Goal: Task Accomplishment & Management: Manage account settings

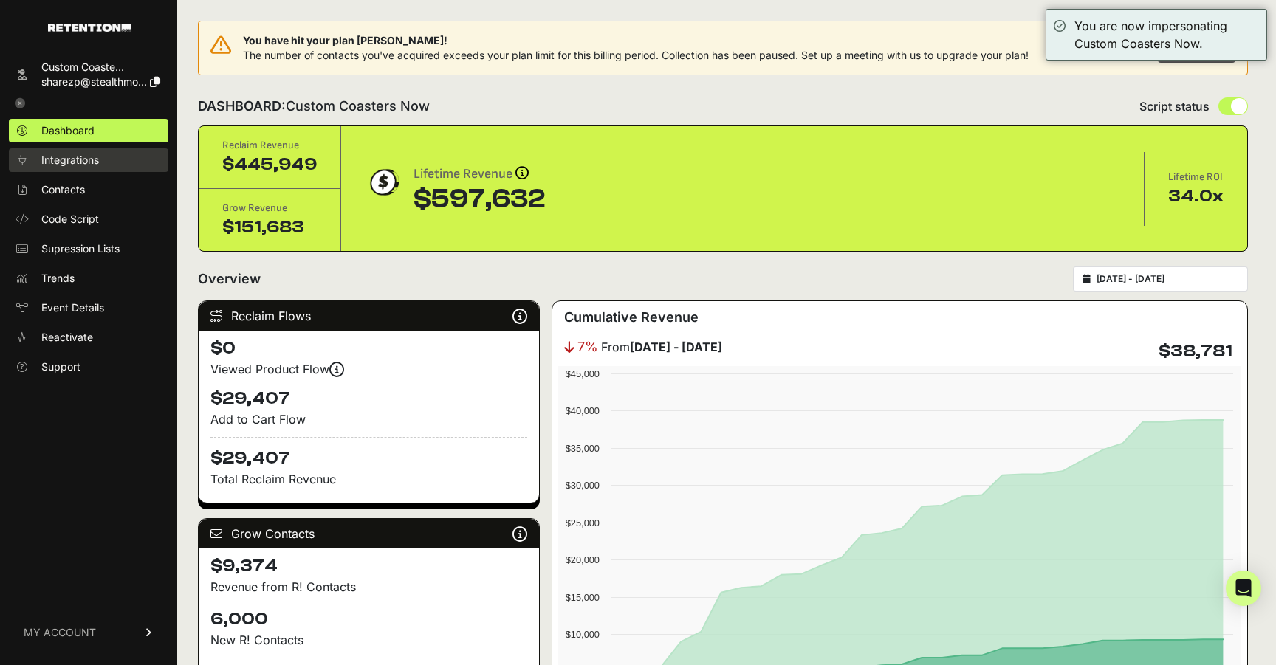
click at [112, 160] on link "Integrations" at bounding box center [88, 160] width 159 height 24
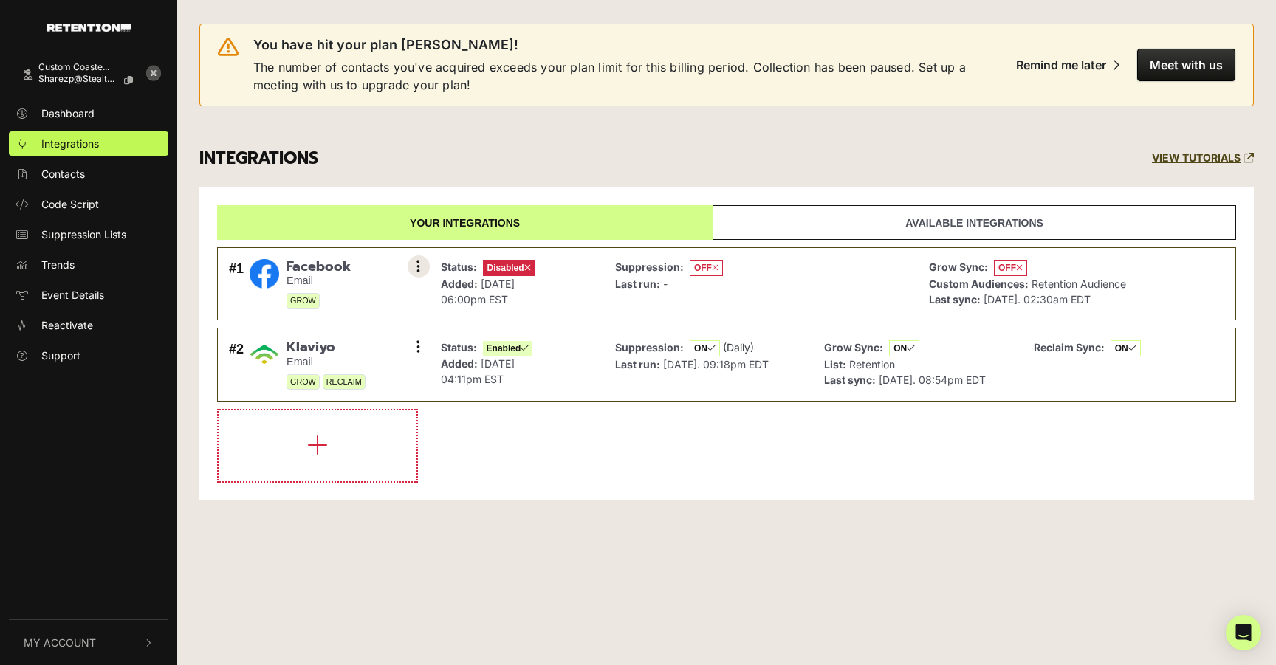
click at [423, 264] on button at bounding box center [419, 266] width 22 height 22
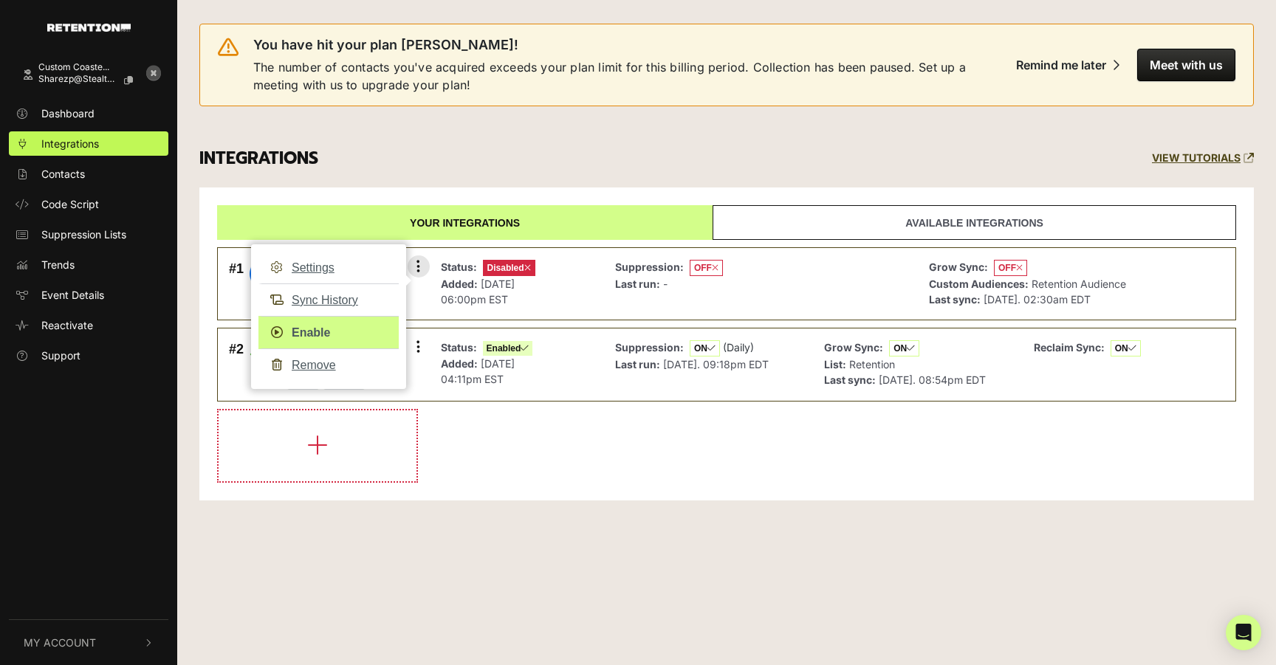
click at [328, 323] on link "Enable" at bounding box center [328, 332] width 140 height 33
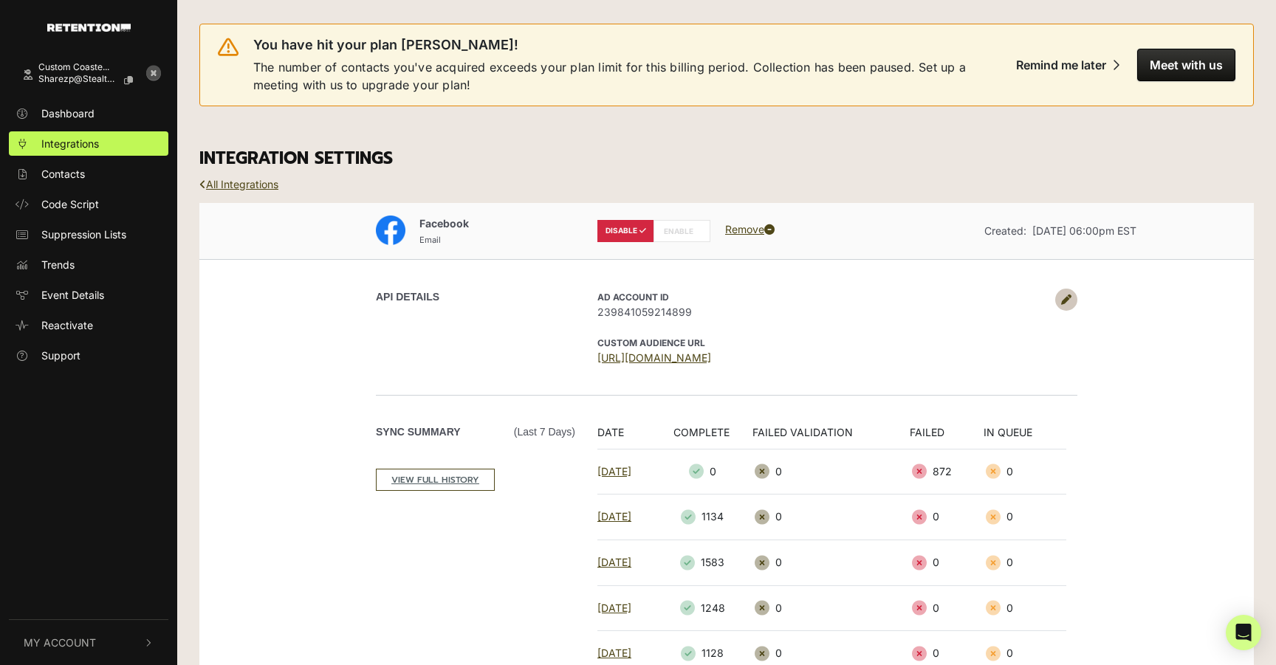
click at [674, 233] on label "ENABLE" at bounding box center [681, 231] width 57 height 22
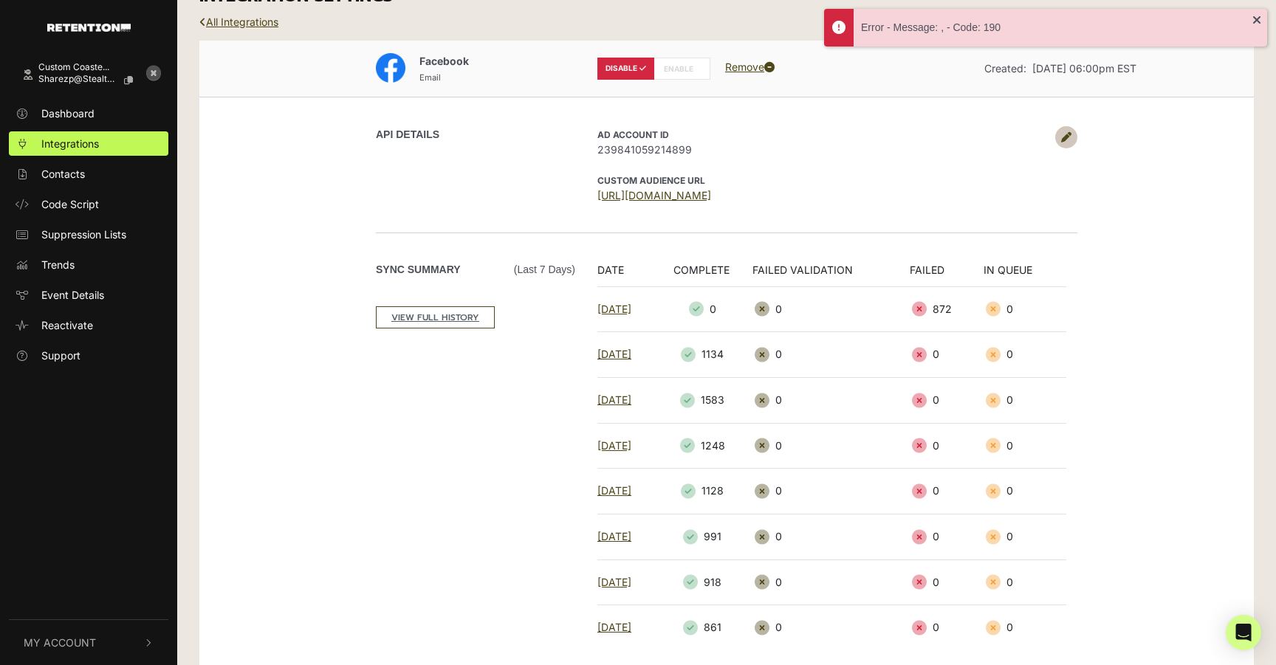
scroll to position [171, 0]
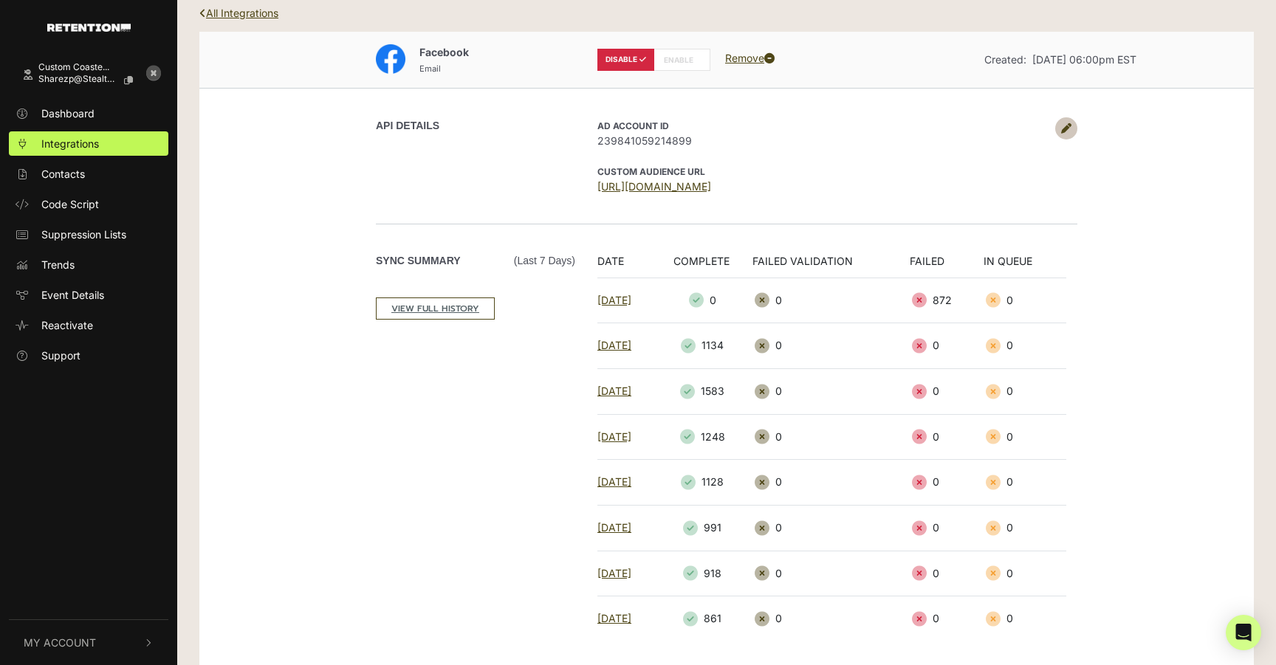
click at [1066, 124] on icon at bounding box center [1066, 128] width 10 height 10
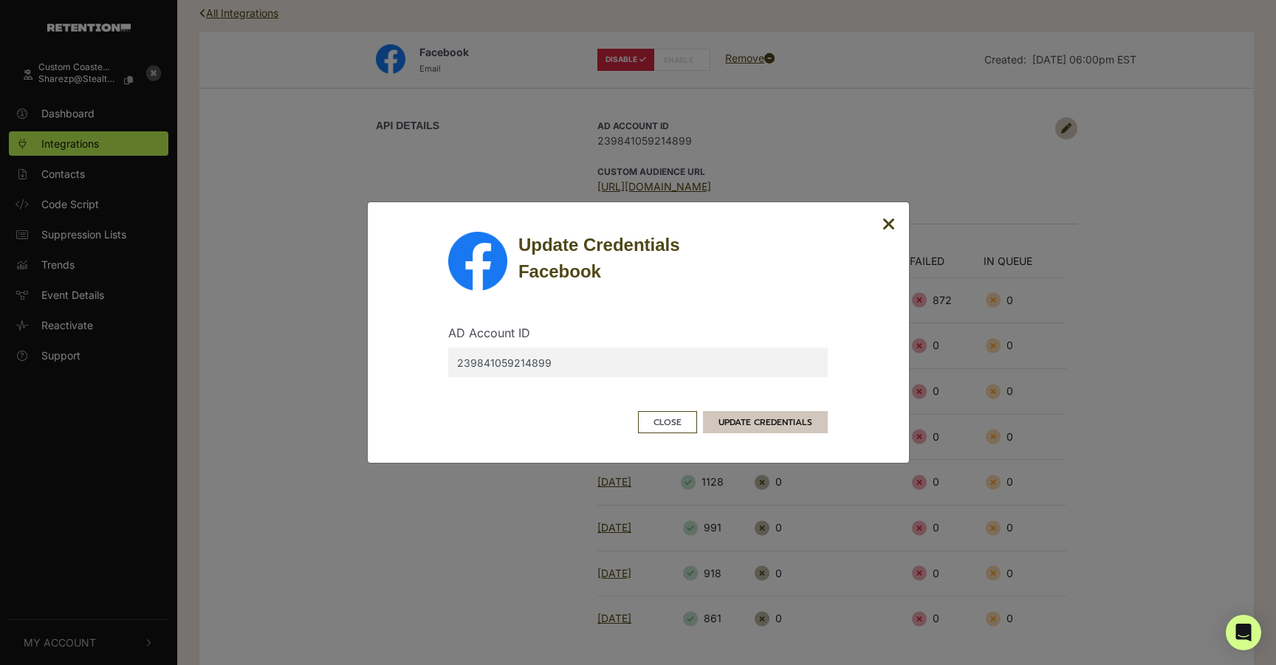
click at [777, 426] on button "UPDATE CREDENTIALS" at bounding box center [765, 422] width 125 height 22
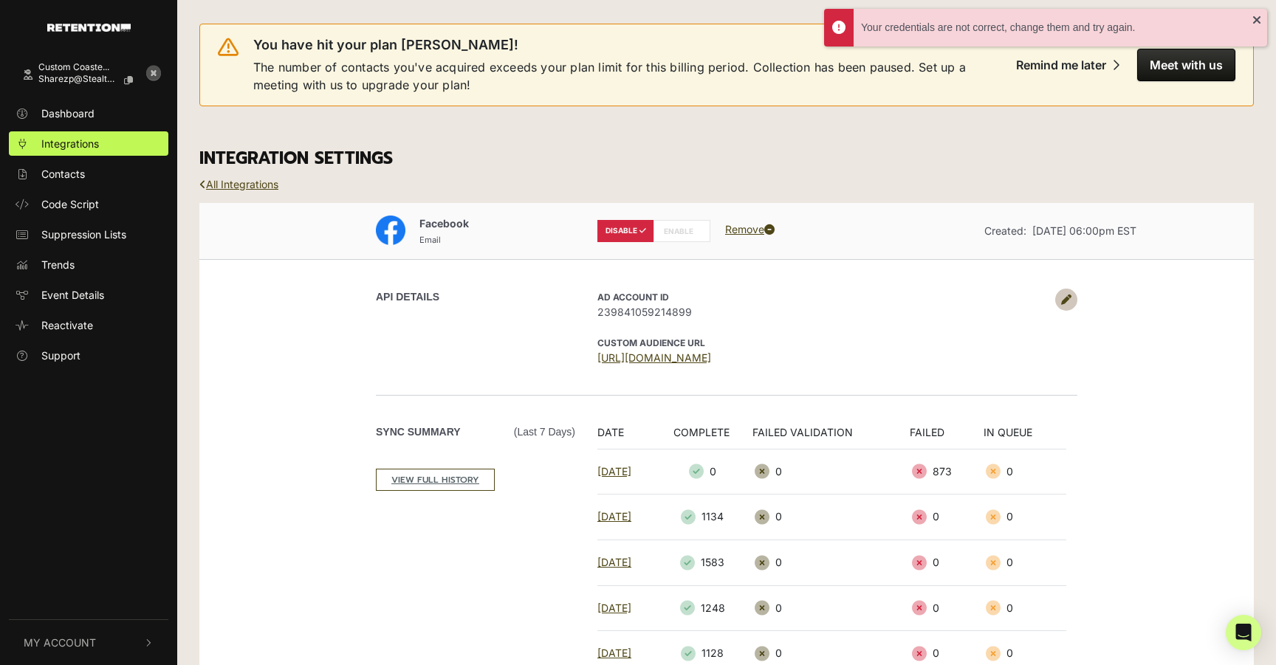
click at [686, 228] on label "ENABLE" at bounding box center [681, 231] width 57 height 22
radio input "false"
radio input "true"
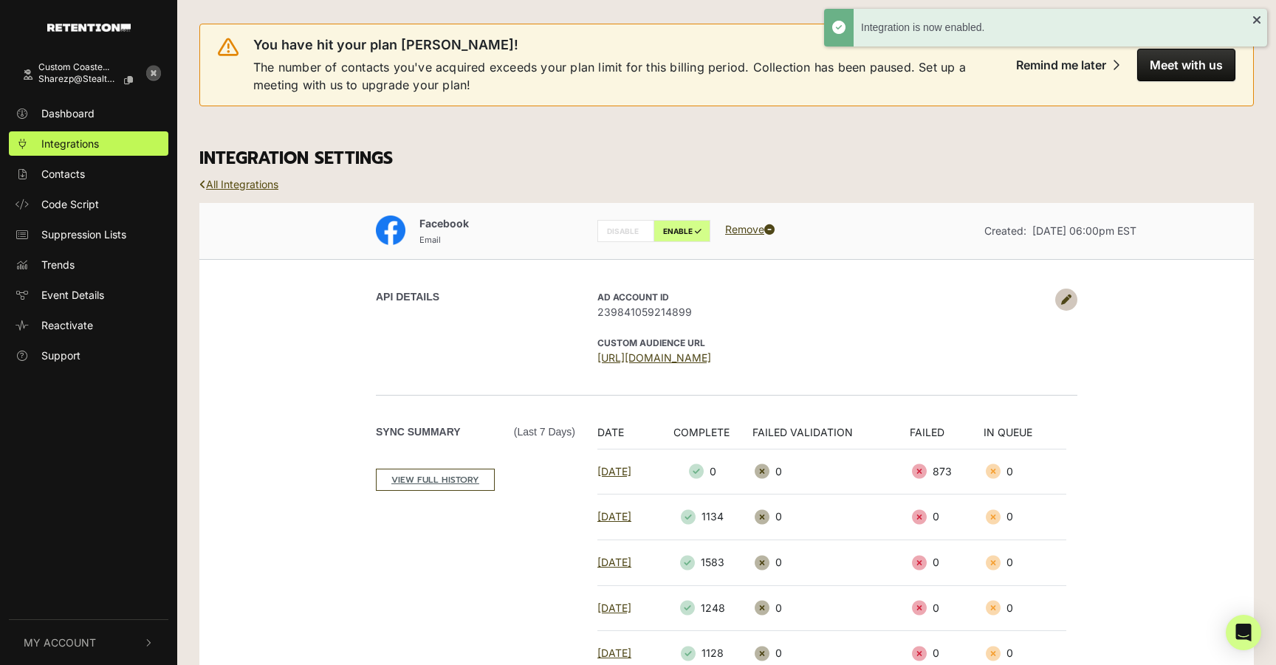
click at [244, 180] on link "All Integrations" at bounding box center [238, 184] width 79 height 13
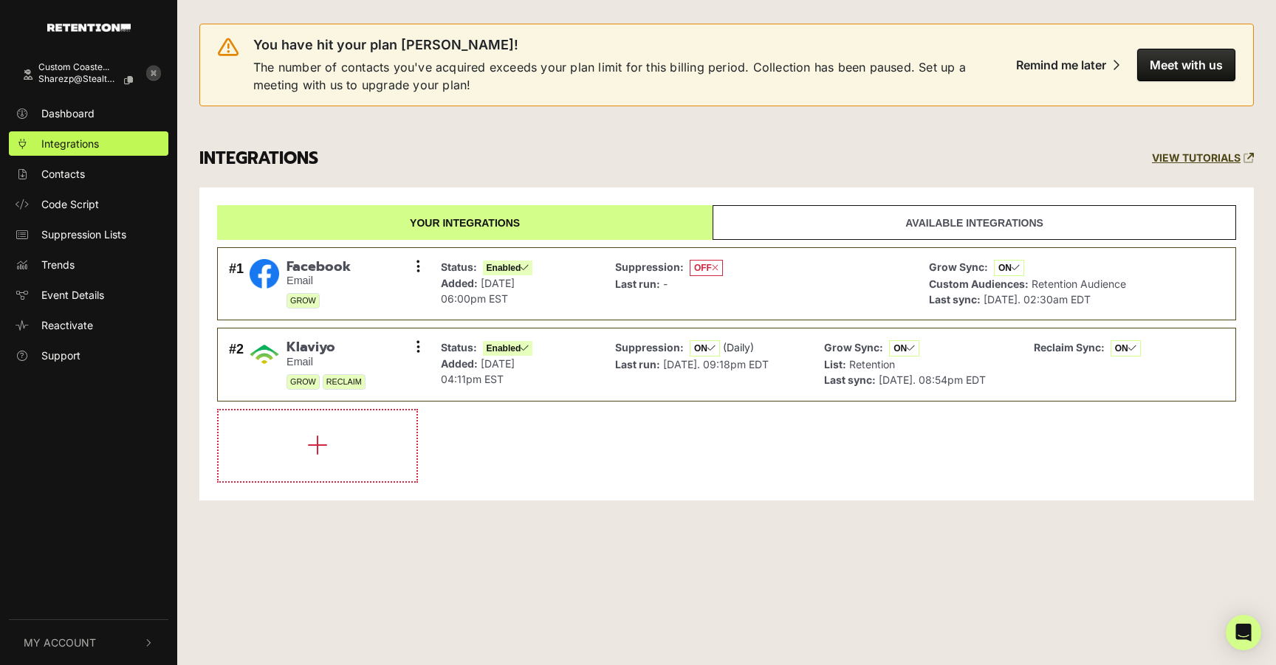
click at [153, 71] on icon at bounding box center [153, 73] width 15 height 15
